Goal: Find specific page/section: Find specific page/section

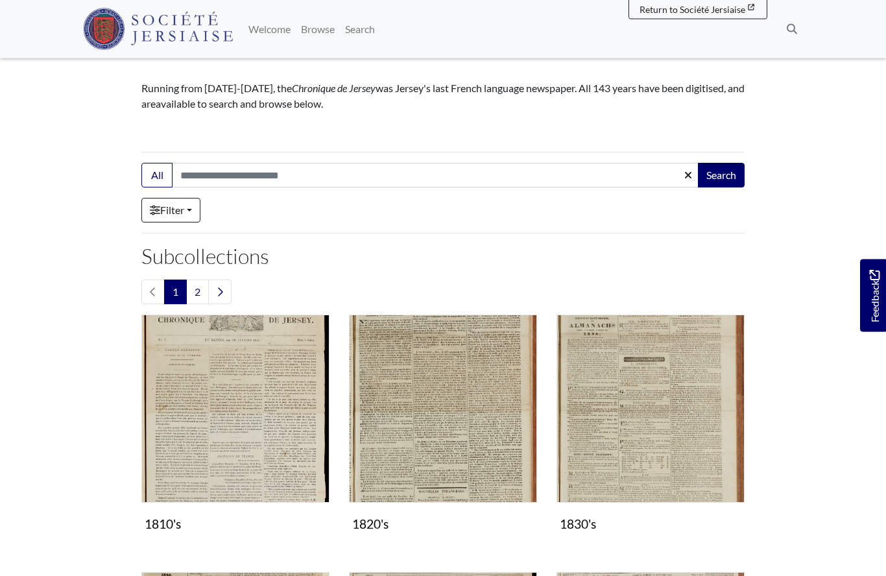
scroll to position [124, 0]
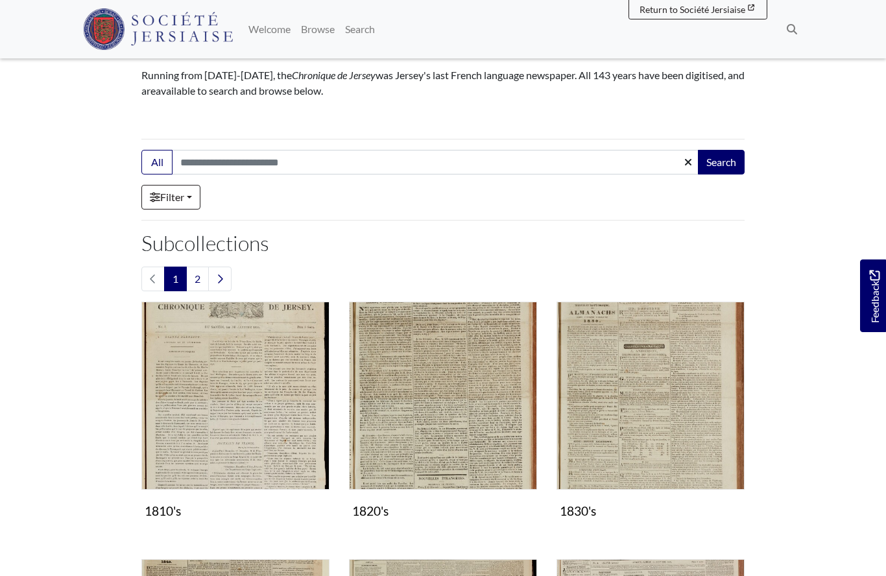
click at [197, 281] on link "2" at bounding box center [197, 279] width 23 height 25
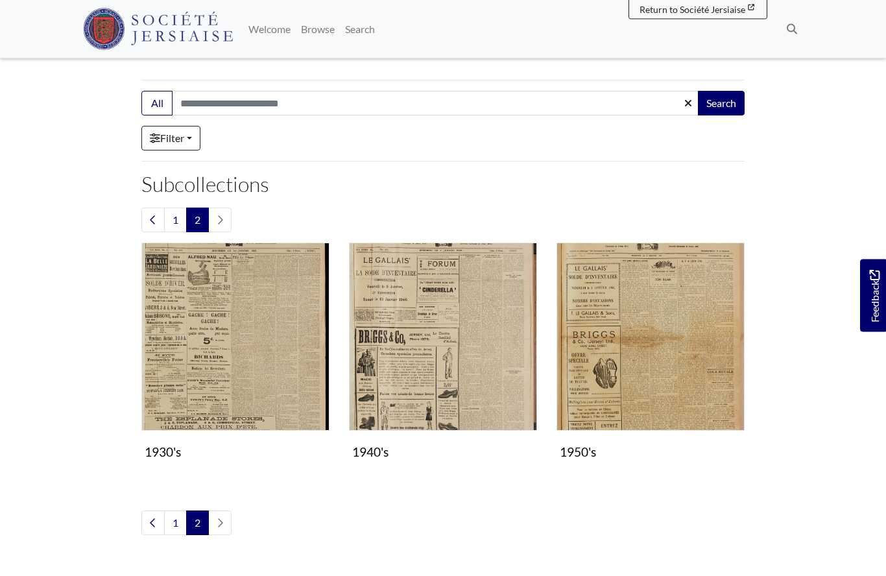
scroll to position [199, 0]
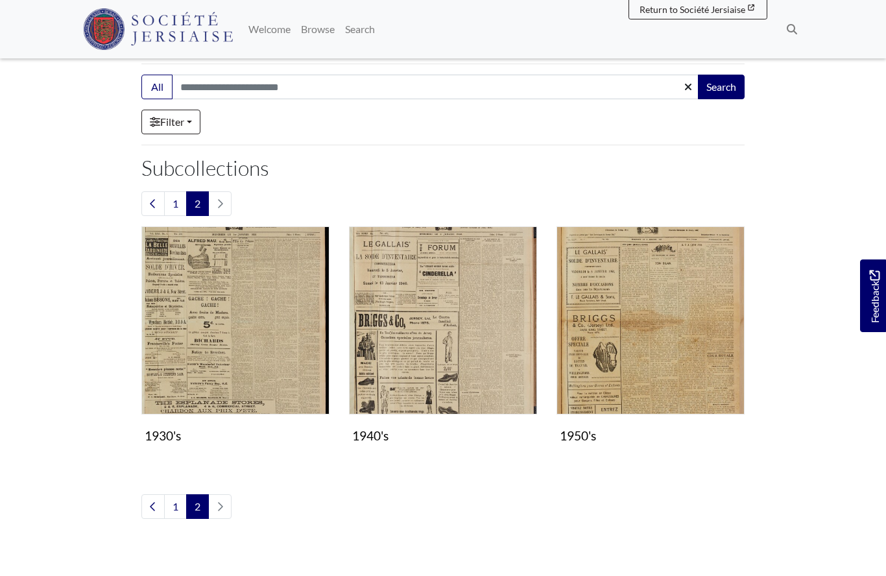
click at [258, 336] on img "Subcollection" at bounding box center [235, 320] width 188 height 188
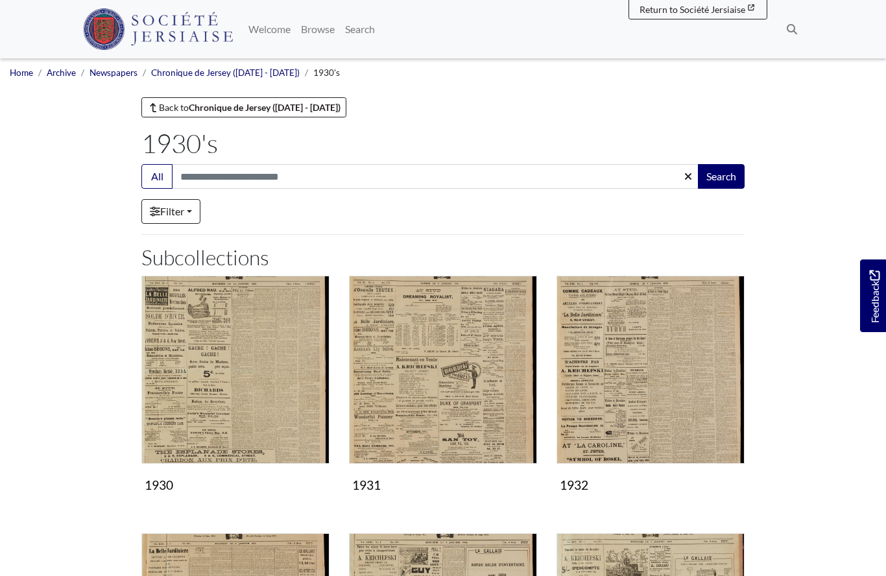
click at [260, 395] on img "Subcollection" at bounding box center [235, 370] width 188 height 188
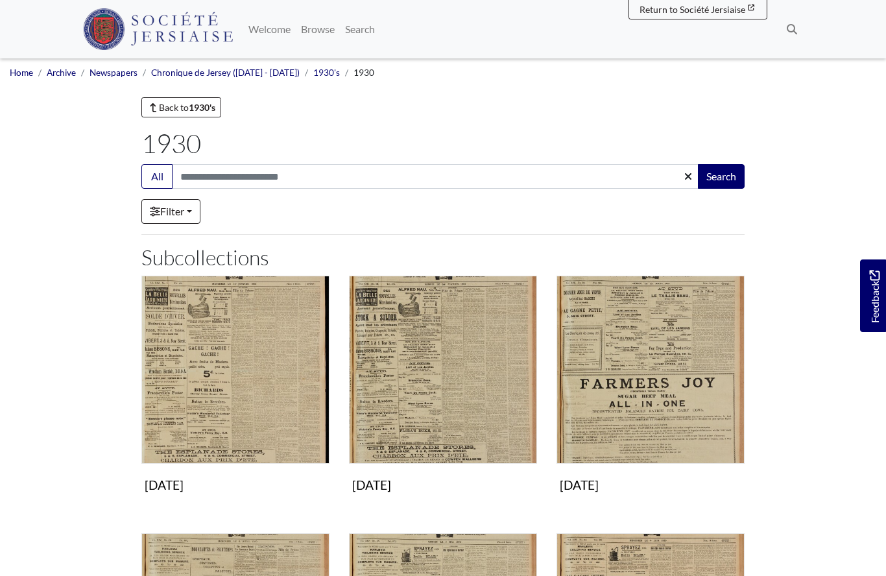
click at [293, 395] on img "Subcollection" at bounding box center [235, 370] width 188 height 188
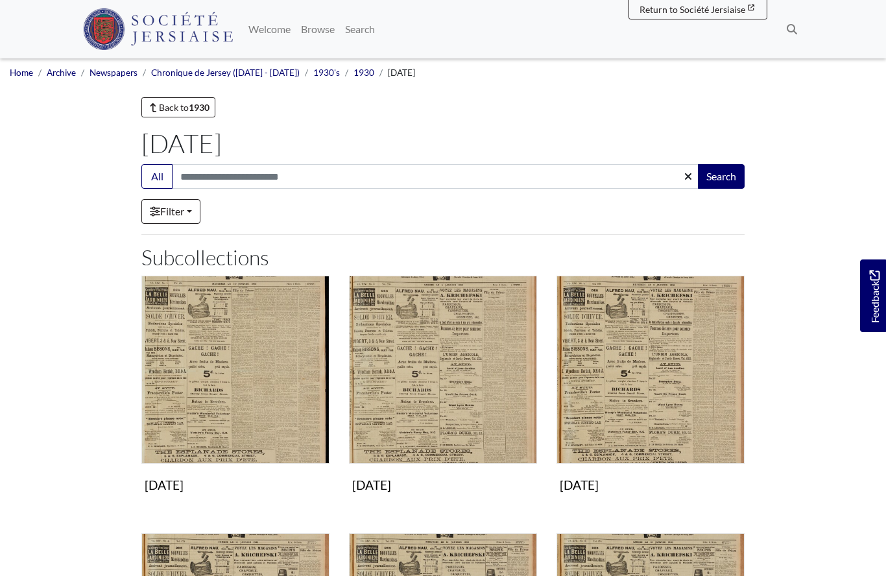
click at [250, 387] on img "Subcollection" at bounding box center [235, 370] width 188 height 188
